Goal: Task Accomplishment & Management: Complete application form

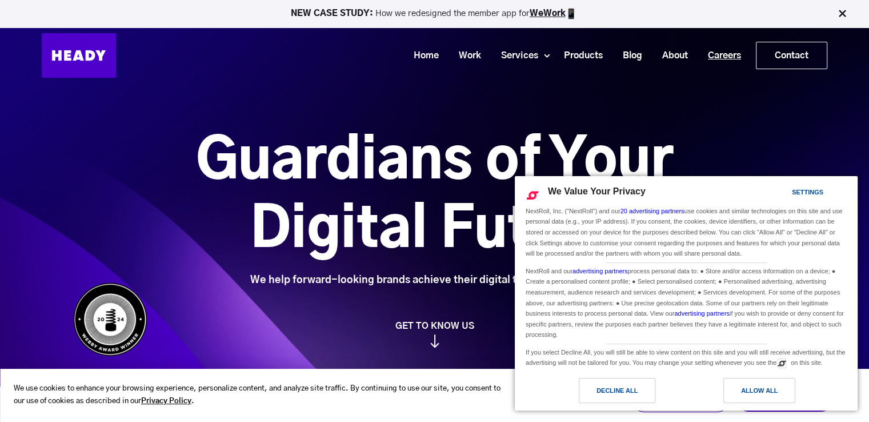
click at [734, 60] on link "Careers" at bounding box center [720, 55] width 53 height 21
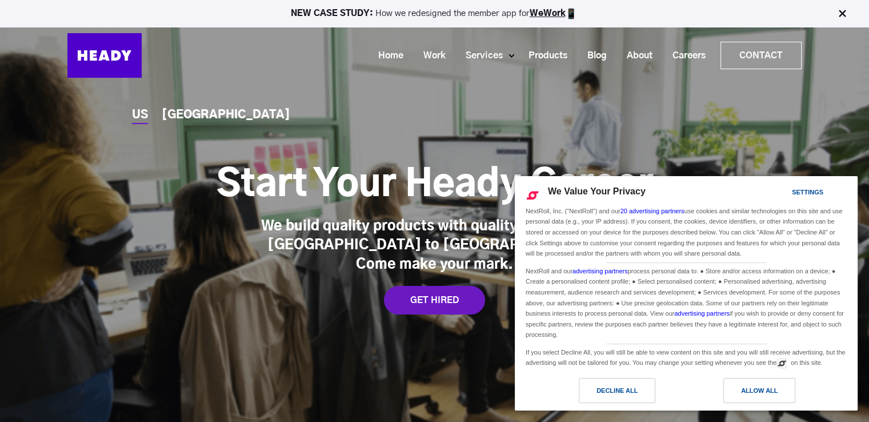
click at [617, 394] on div "Decline All" at bounding box center [616, 390] width 41 height 13
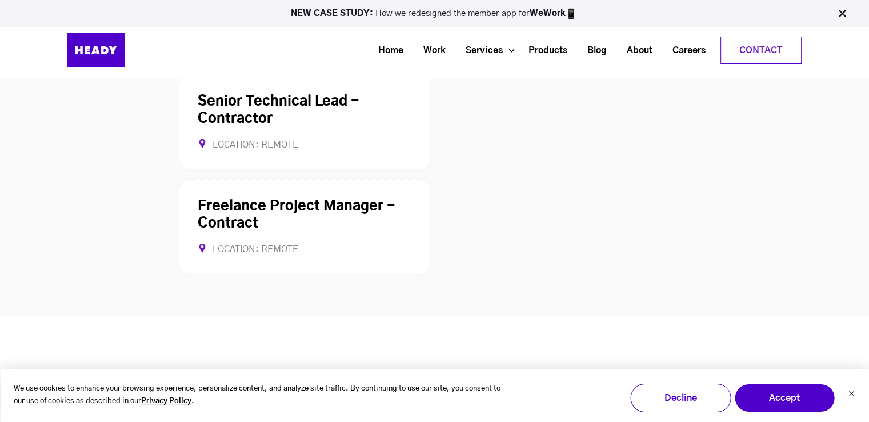
scroll to position [3028, 0]
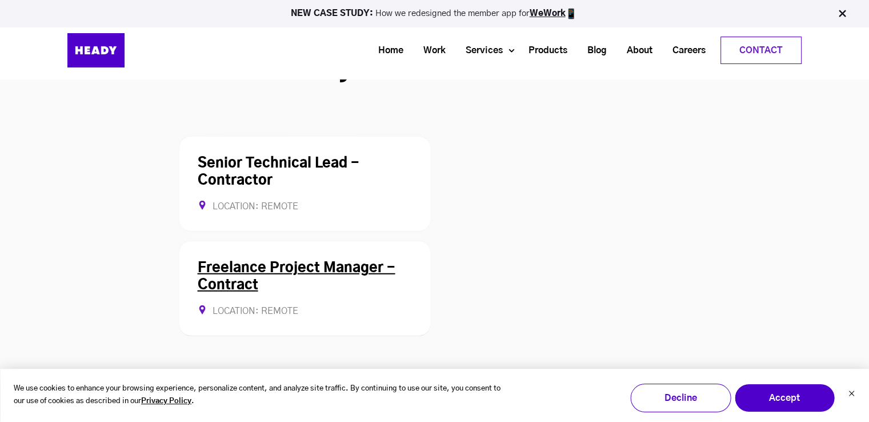
click at [331, 261] on link "Freelance Project Manager - Contract" at bounding box center [297, 276] width 198 height 31
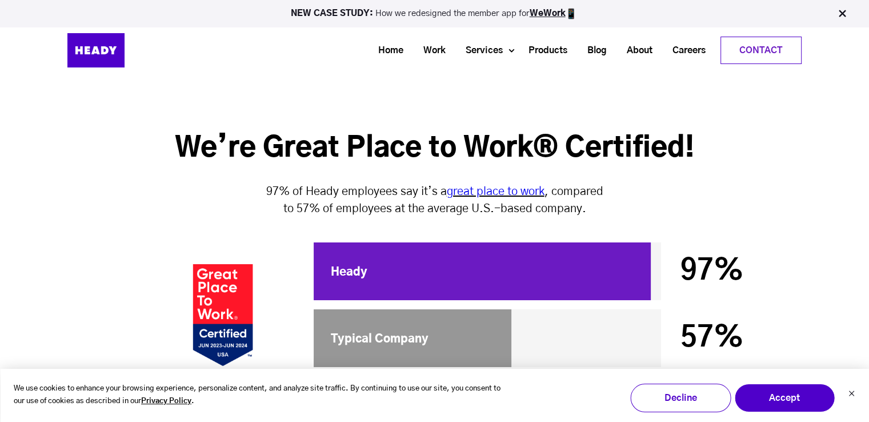
scroll to position [3856, 0]
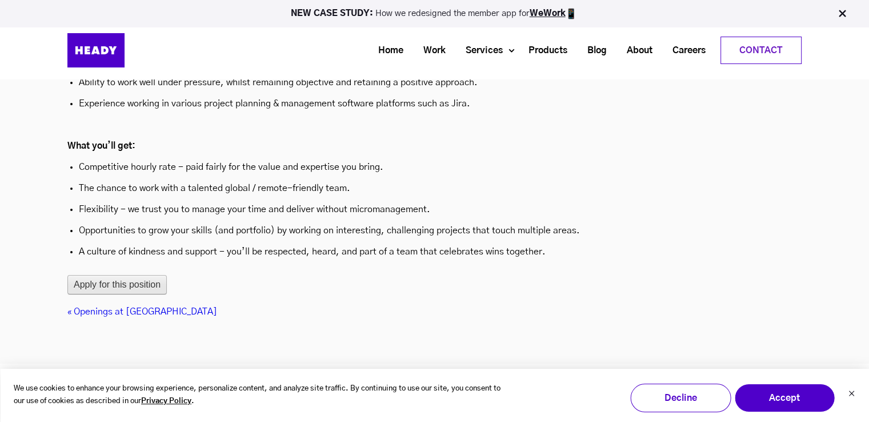
click at [153, 275] on button "Apply for this position" at bounding box center [116, 284] width 99 height 19
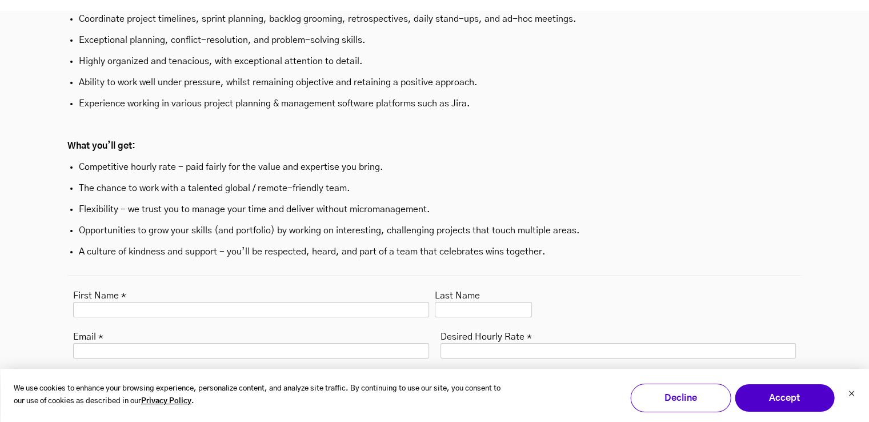
scroll to position [4027, 0]
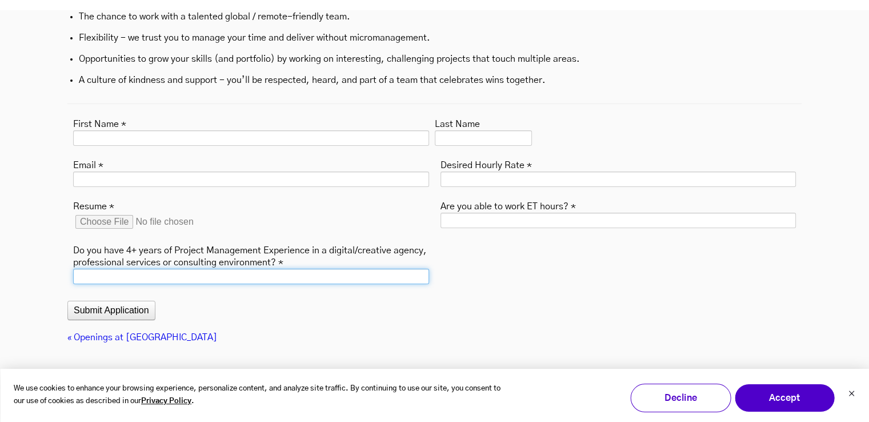
click at [195, 269] on input "Do you have 4+ years of Project Management Experience in a digital/creative age…" at bounding box center [251, 276] width 356 height 15
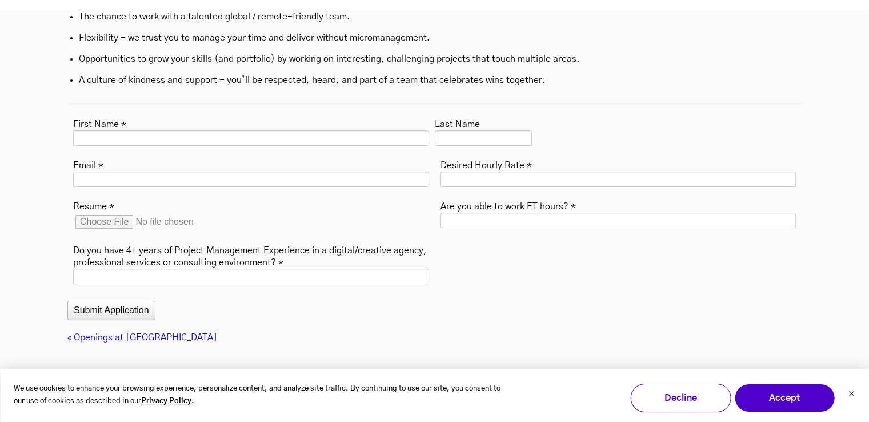
click at [635, 213] on div at bounding box center [618, 223] width 356 height 21
